Goal: Communication & Community: Ask a question

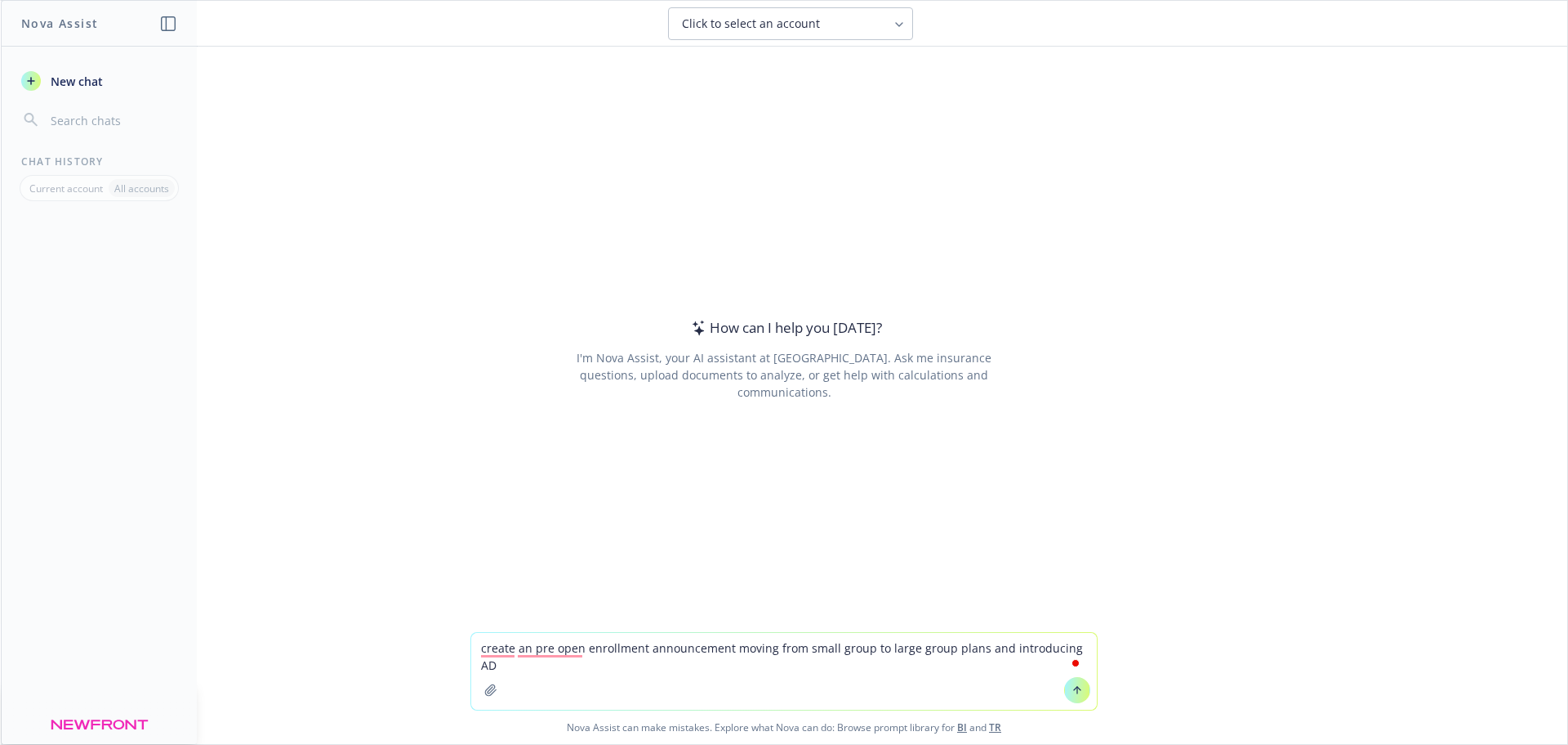
type textarea "create an pre open enrollment announcement moving from small group to large gro…"
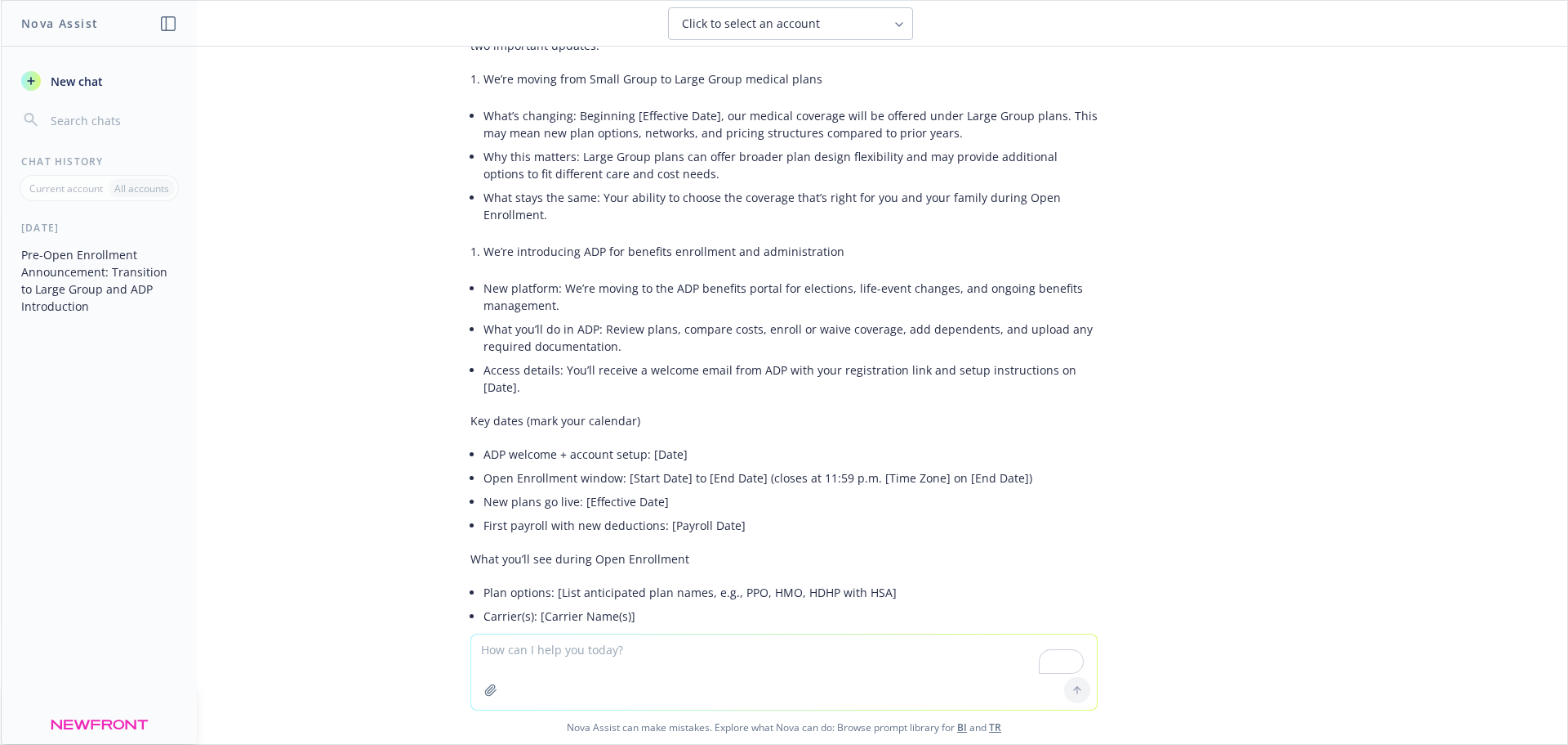
scroll to position [313, 0]
